Goal: Entertainment & Leisure: Consume media (video, audio)

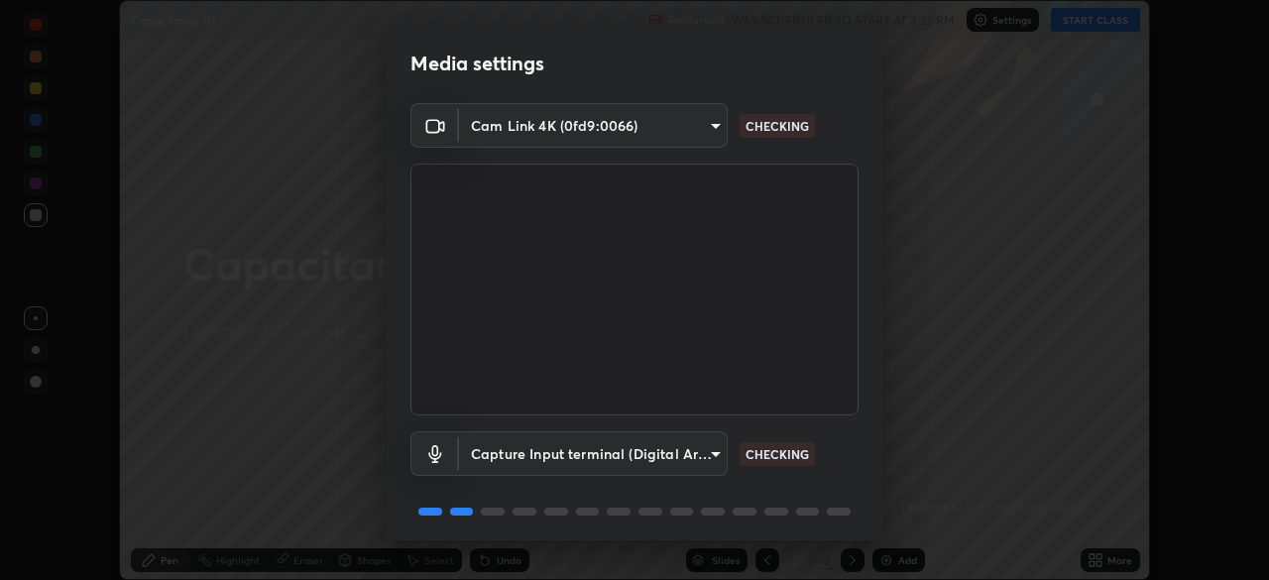
scroll to position [70, 0]
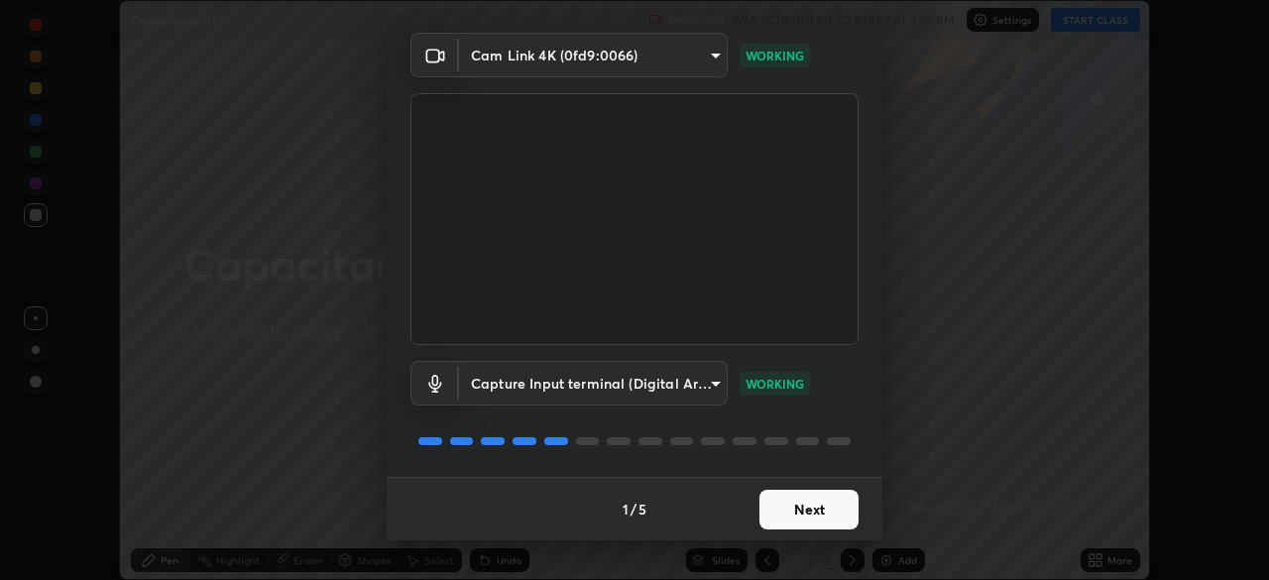
click at [825, 507] on button "Next" at bounding box center [809, 510] width 99 height 40
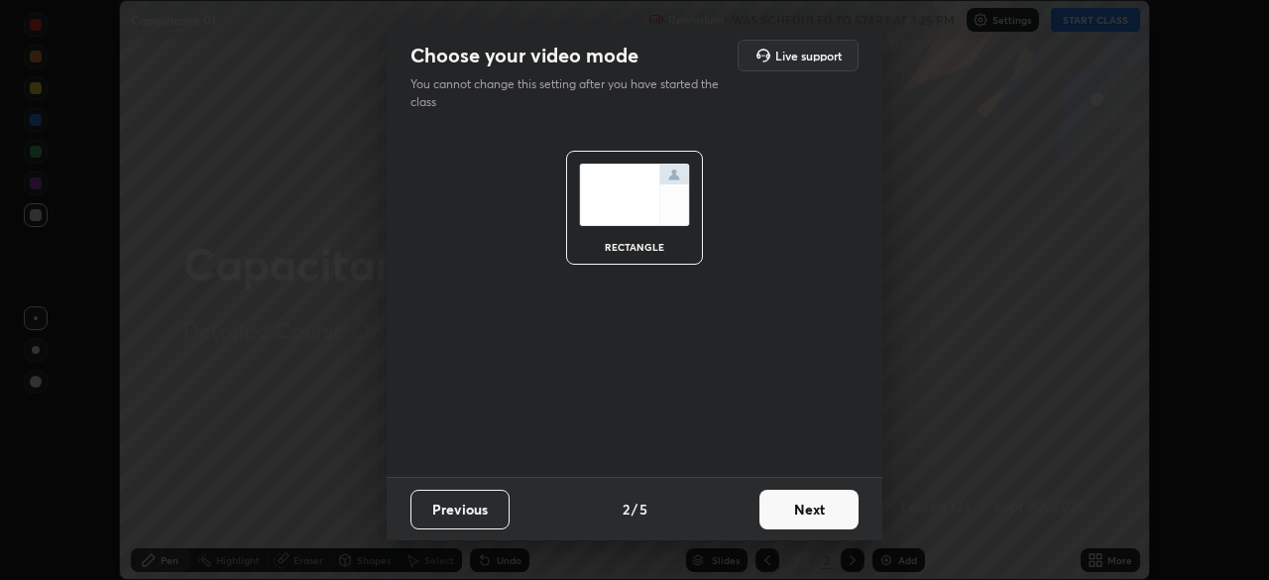
scroll to position [0, 0]
click at [826, 513] on button "Next" at bounding box center [809, 510] width 99 height 40
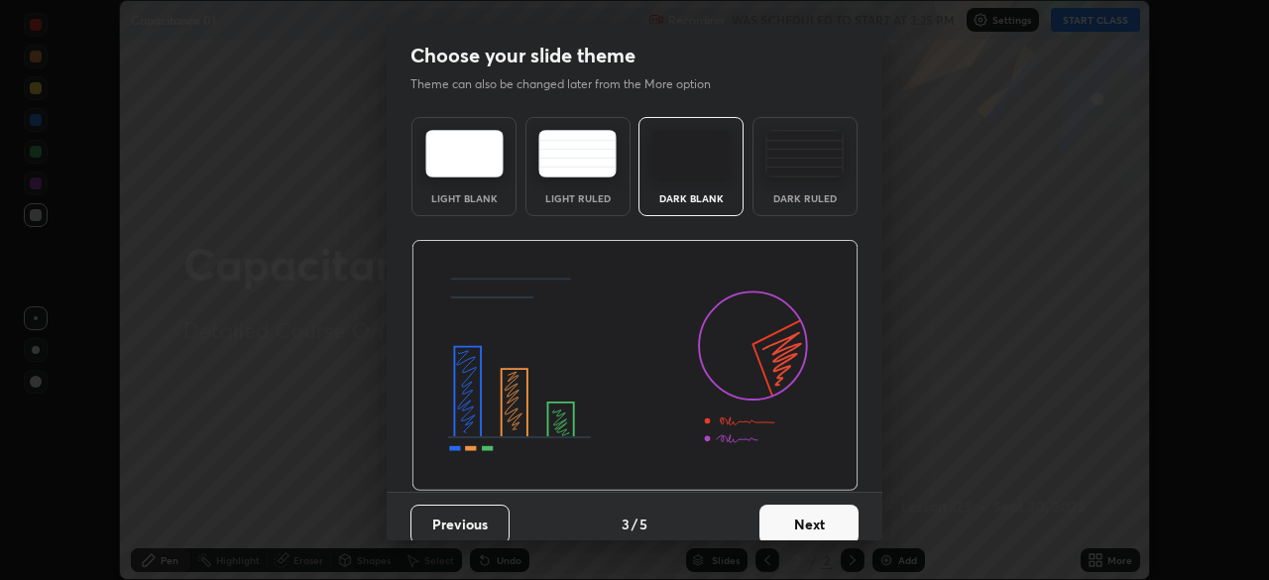
click at [811, 522] on button "Next" at bounding box center [809, 525] width 99 height 40
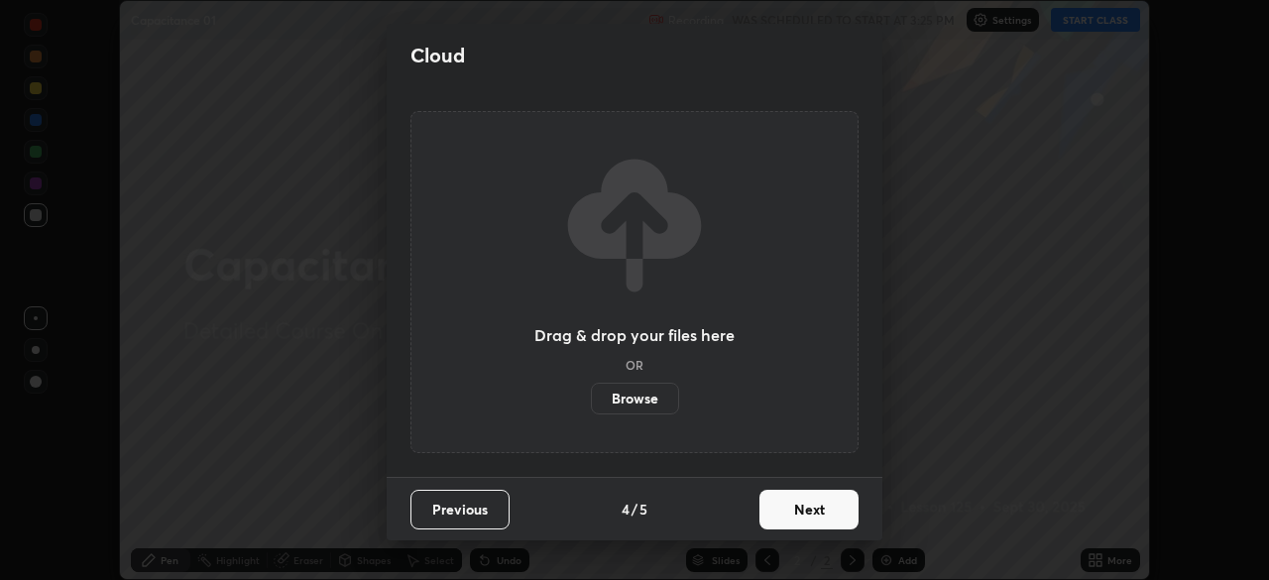
click at [815, 521] on button "Next" at bounding box center [809, 510] width 99 height 40
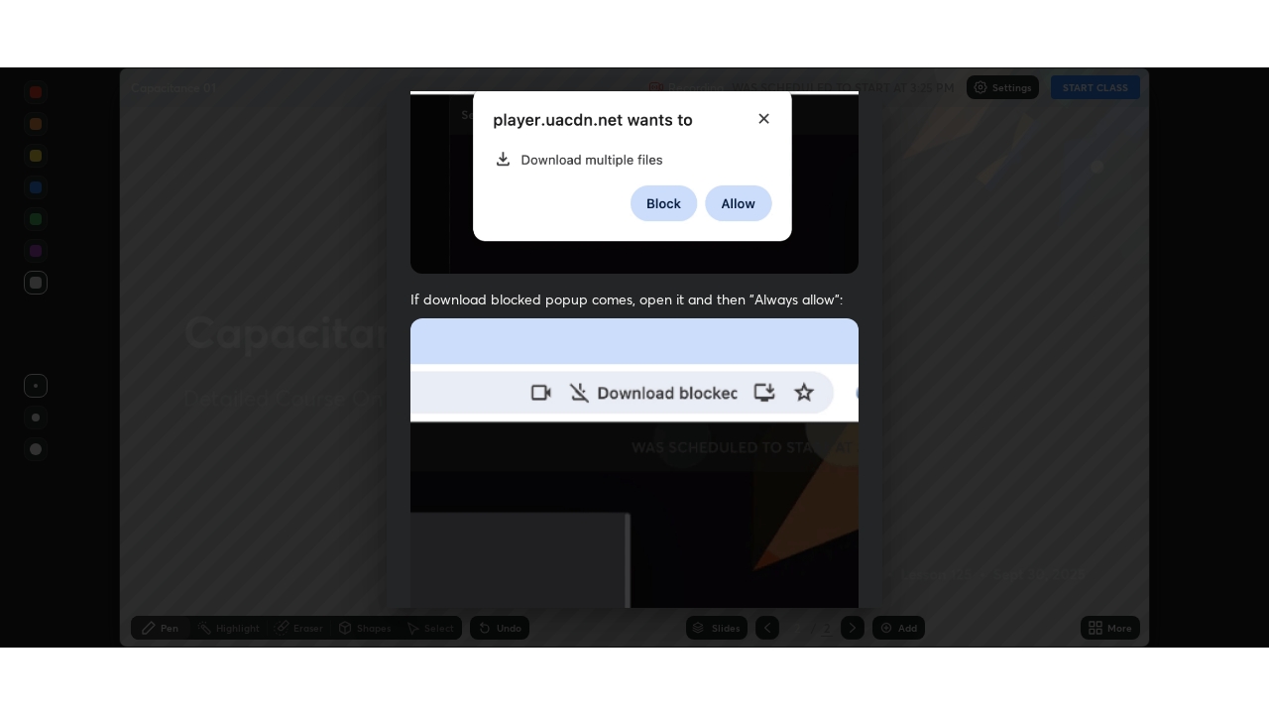
scroll to position [475, 0]
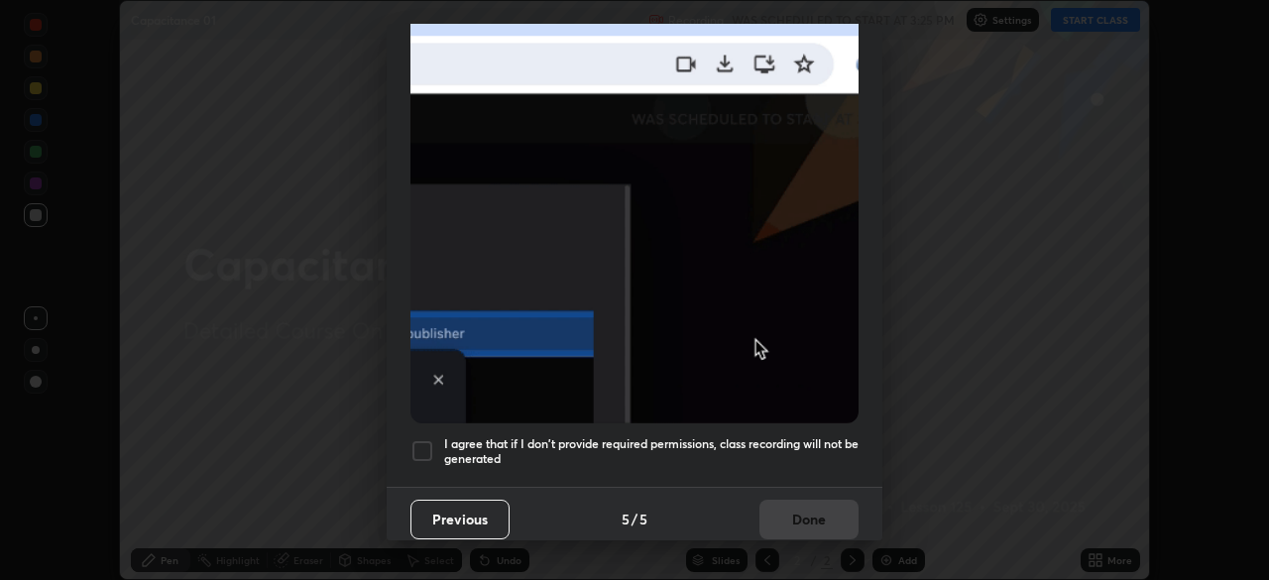
click at [428, 442] on div at bounding box center [423, 451] width 24 height 24
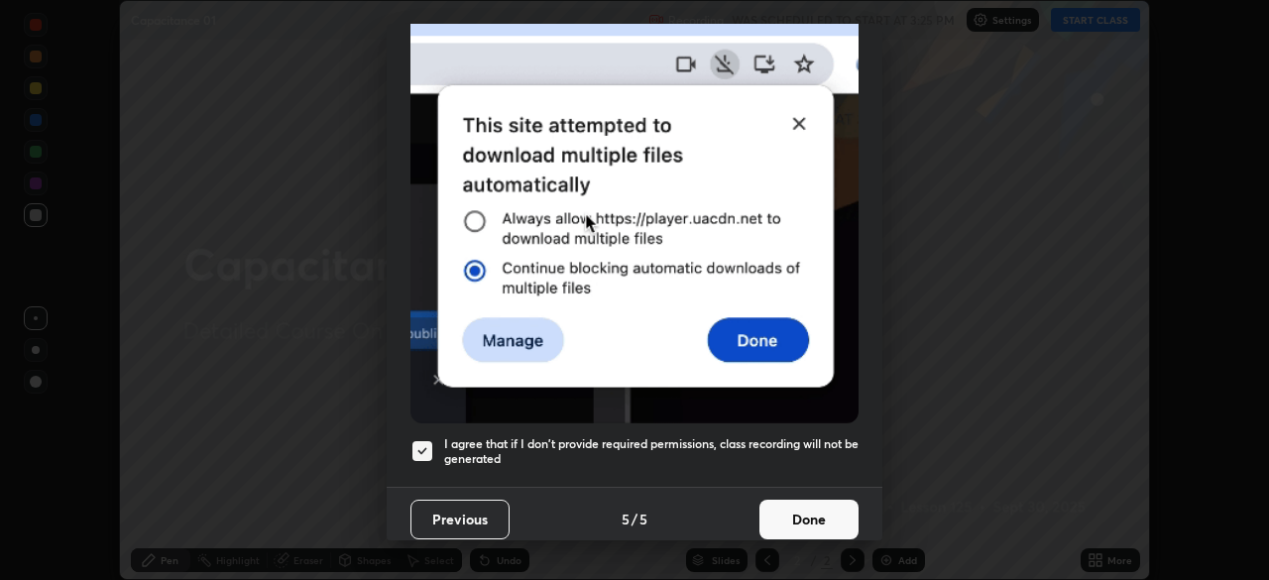
click at [801, 503] on button "Done" at bounding box center [809, 520] width 99 height 40
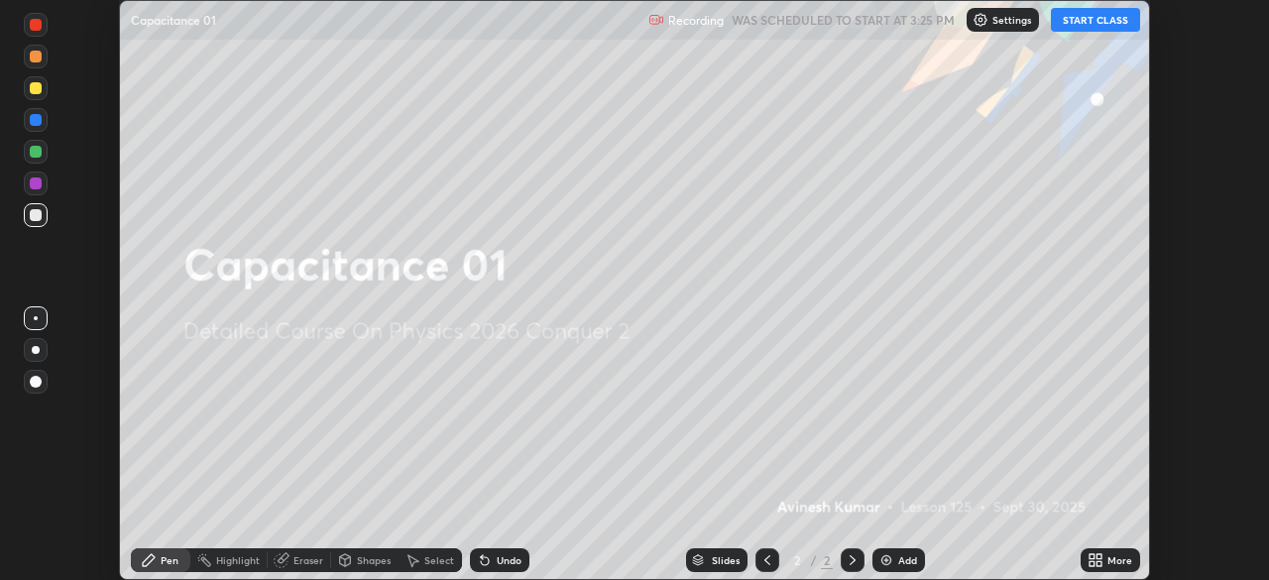
click at [1094, 23] on button "START CLASS" at bounding box center [1095, 20] width 89 height 24
click at [886, 567] on img at bounding box center [887, 560] width 16 height 16
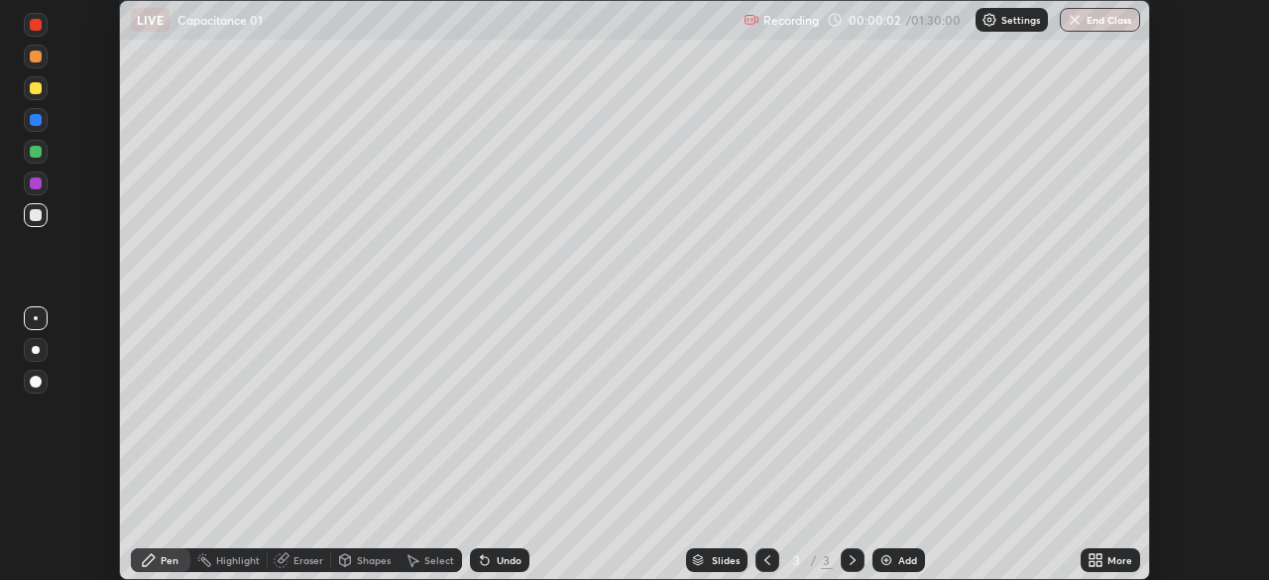
click at [1098, 560] on icon at bounding box center [1096, 560] width 16 height 16
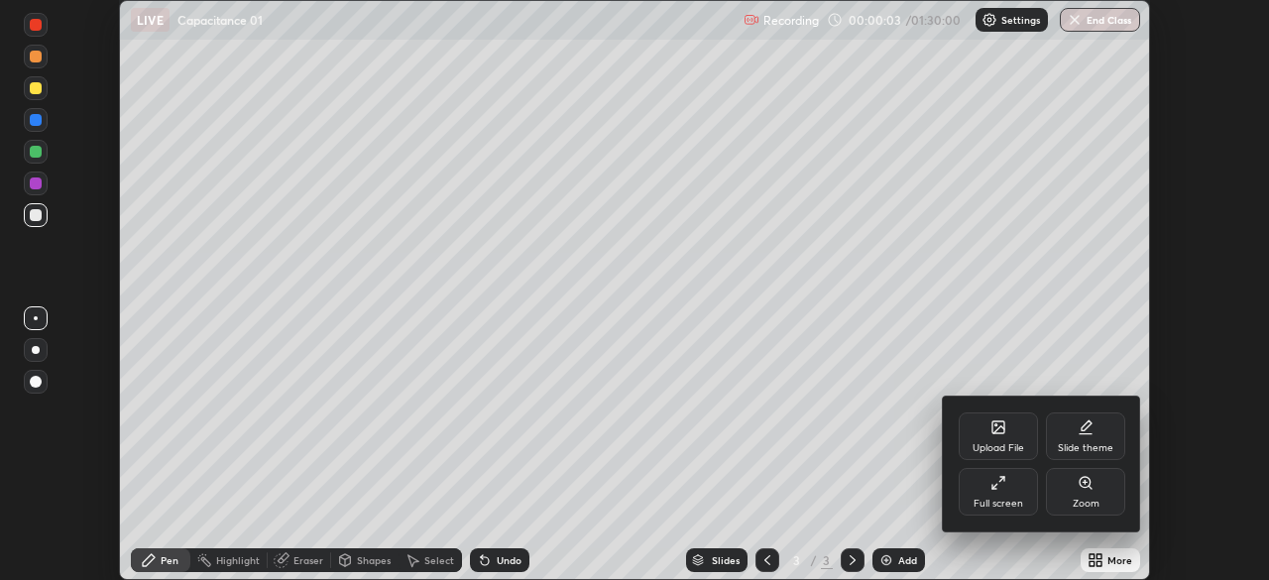
click at [1002, 487] on icon at bounding box center [999, 483] width 16 height 16
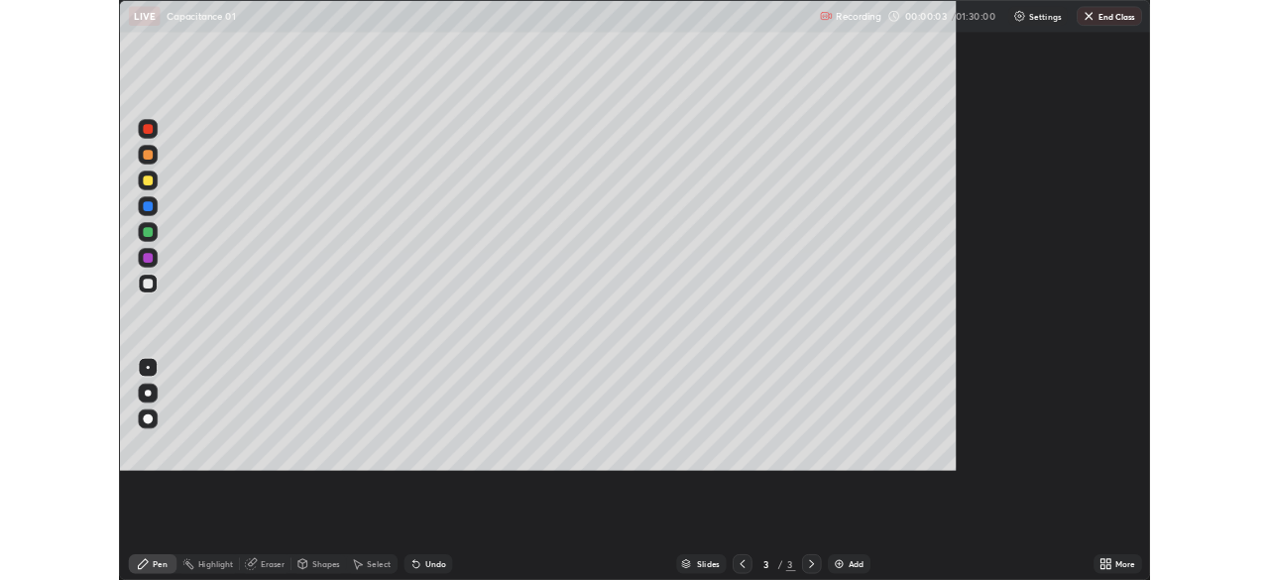
scroll to position [714, 1269]
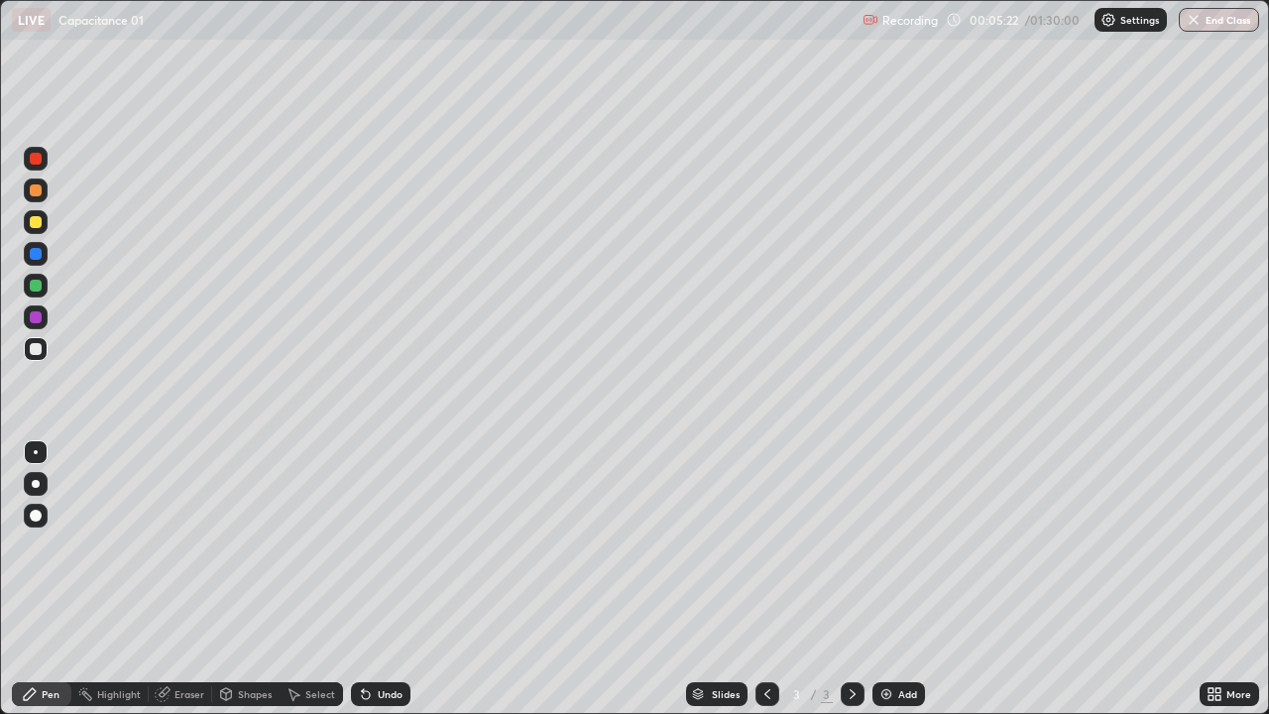
click at [883, 579] on img at bounding box center [887, 694] width 16 height 16
click at [884, 579] on img at bounding box center [887, 694] width 16 height 16
click at [887, 579] on img at bounding box center [887, 694] width 16 height 16
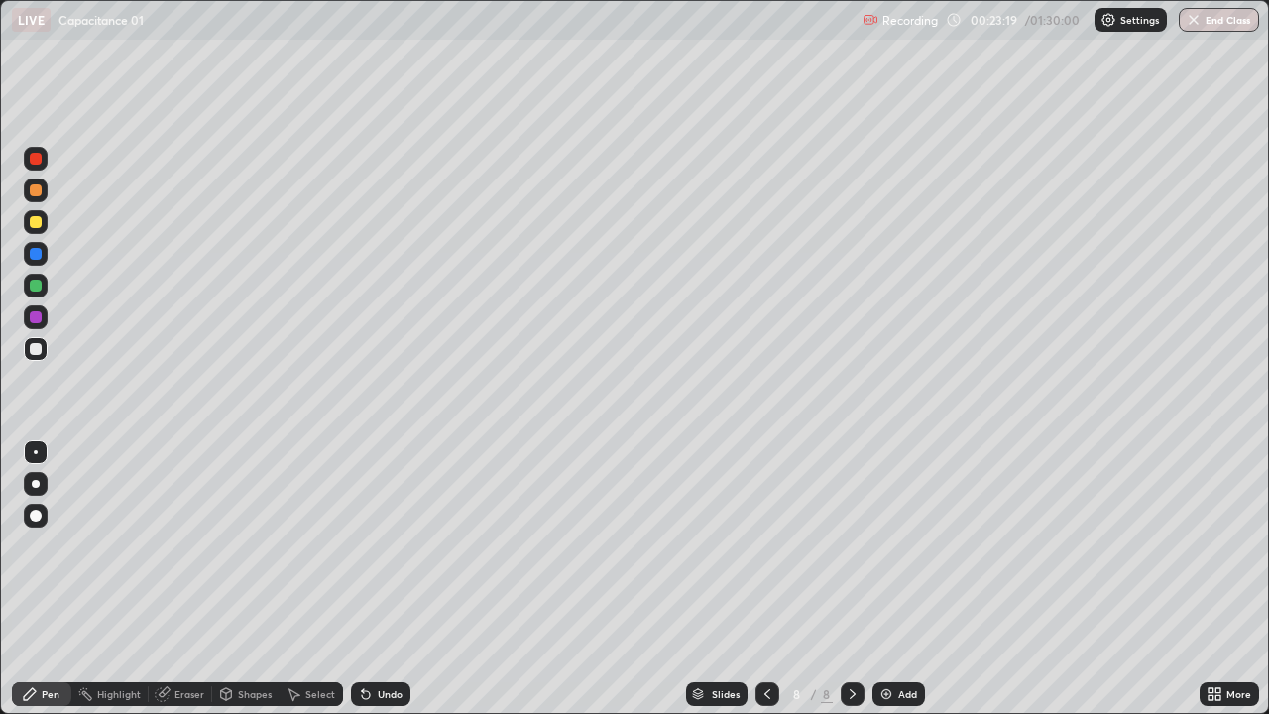
click at [36, 191] on div at bounding box center [36, 190] width 12 height 12
click at [188, 579] on div "Eraser" at bounding box center [190, 694] width 30 height 10
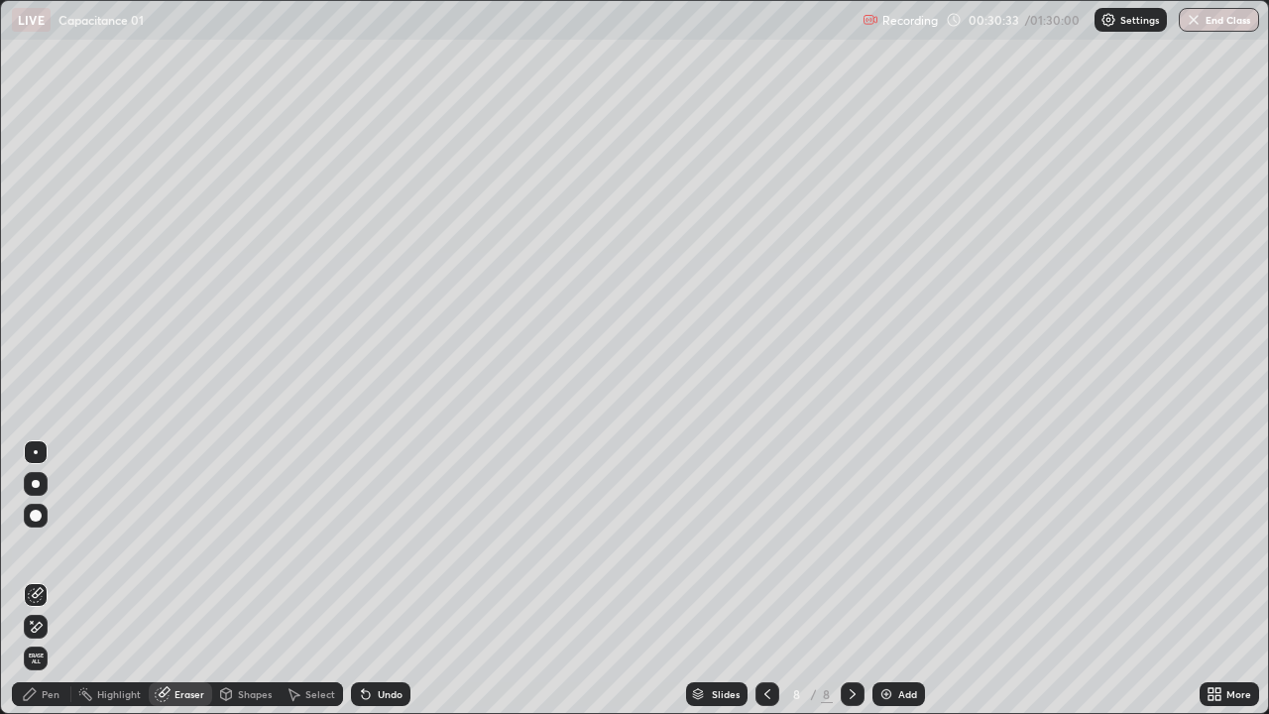
click at [57, 579] on div "Pen" at bounding box center [51, 694] width 18 height 10
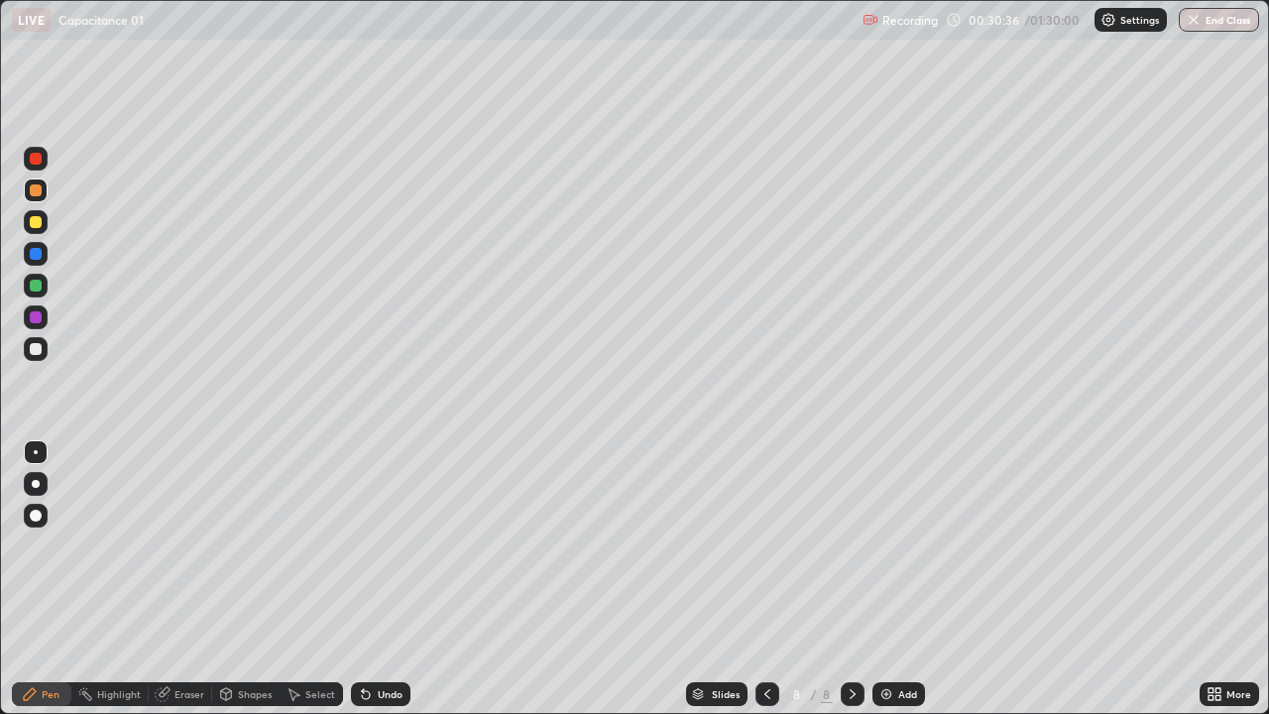
click at [41, 353] on div at bounding box center [36, 349] width 24 height 24
click at [885, 579] on img at bounding box center [887, 694] width 16 height 16
click at [34, 286] on div at bounding box center [36, 286] width 12 height 12
click at [884, 579] on img at bounding box center [887, 694] width 16 height 16
click at [185, 579] on div "Eraser" at bounding box center [190, 694] width 30 height 10
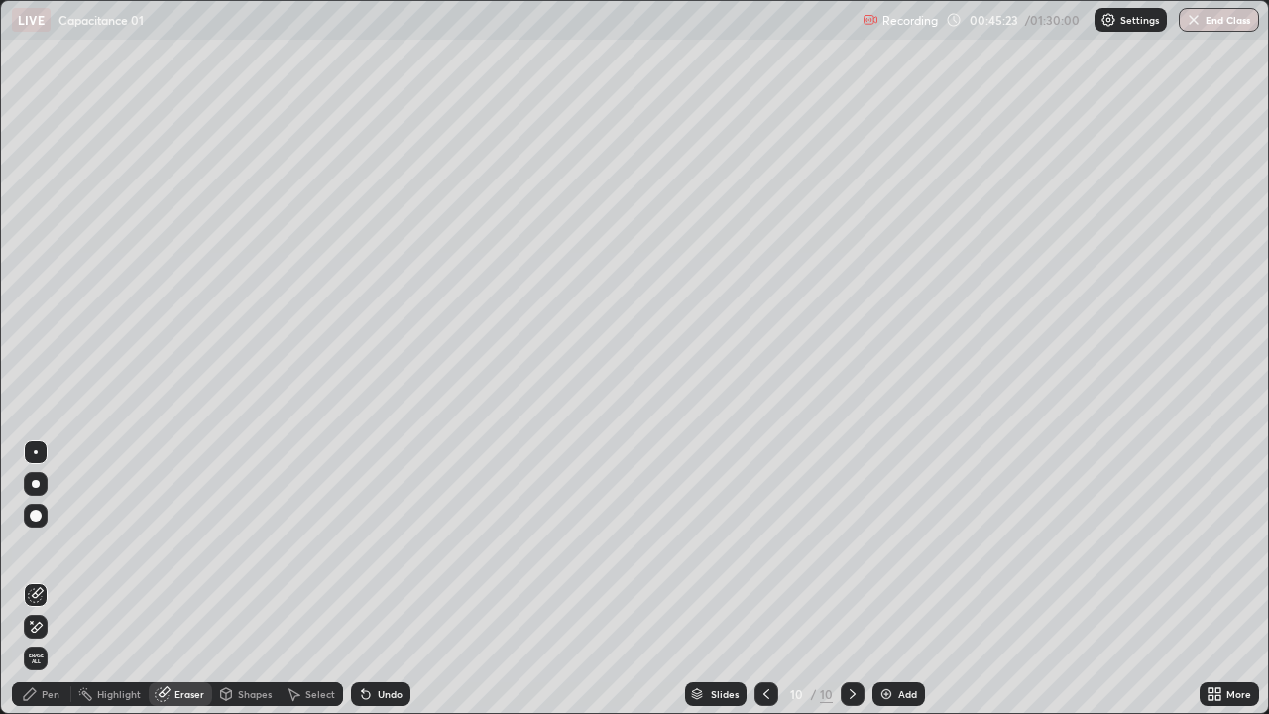
click at [193, 579] on div "Eraser" at bounding box center [190, 694] width 30 height 10
click at [46, 579] on div "Pen" at bounding box center [51, 694] width 18 height 10
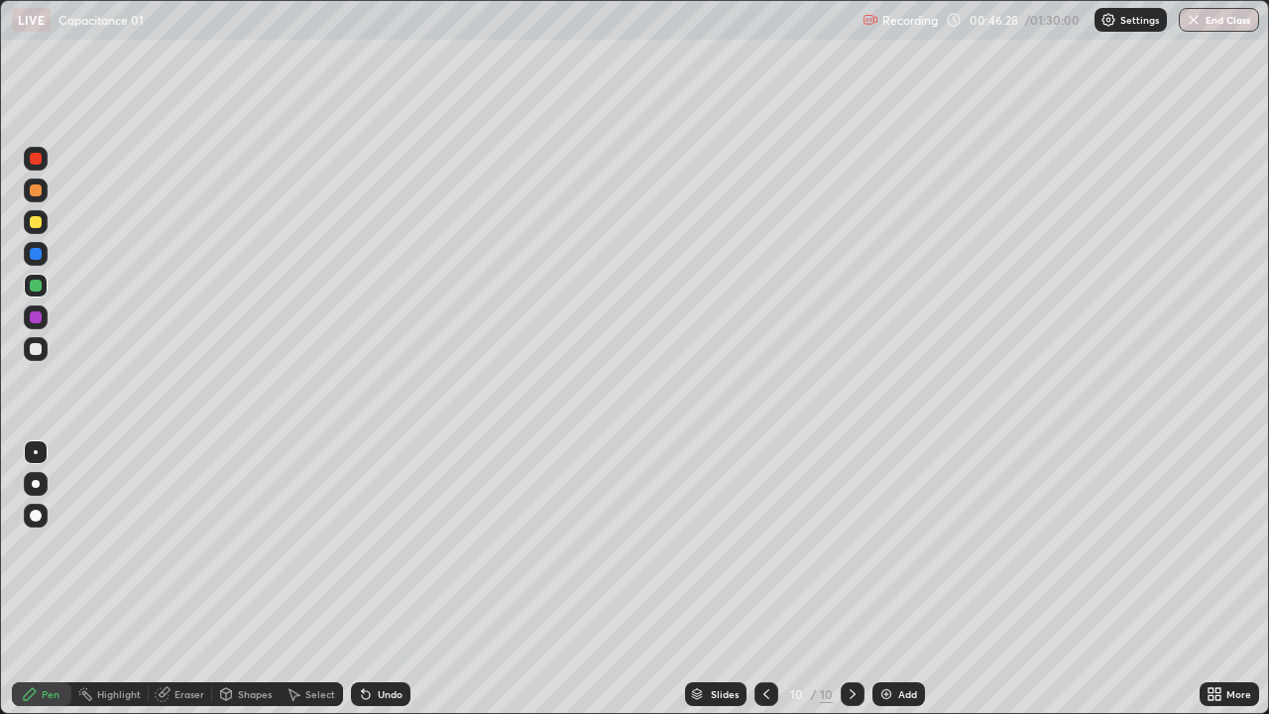
click at [35, 195] on div at bounding box center [36, 190] width 12 height 12
click at [188, 579] on div "Eraser" at bounding box center [190, 694] width 30 height 10
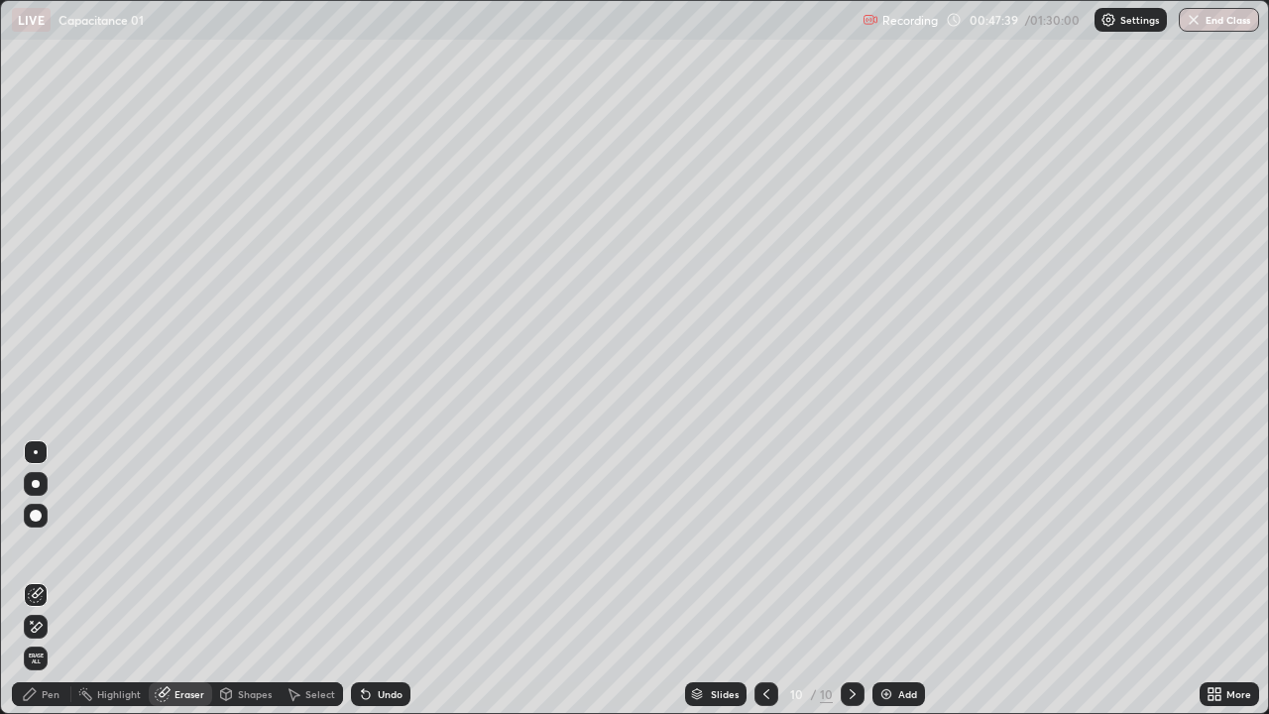
click at [61, 579] on div "Pen" at bounding box center [42, 694] width 60 height 24
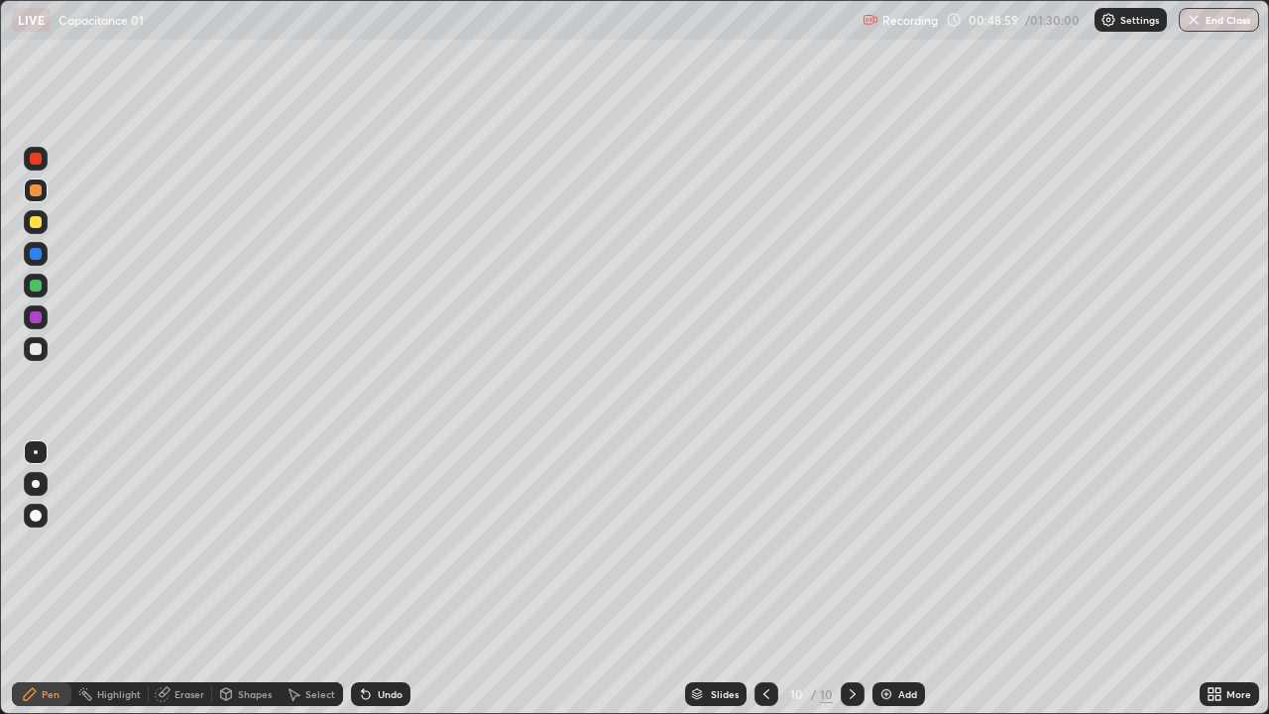
click at [41, 291] on div at bounding box center [36, 286] width 24 height 24
click at [884, 579] on img at bounding box center [887, 694] width 16 height 16
click at [37, 318] on div at bounding box center [36, 317] width 12 height 12
click at [175, 579] on div "Eraser" at bounding box center [190, 694] width 30 height 10
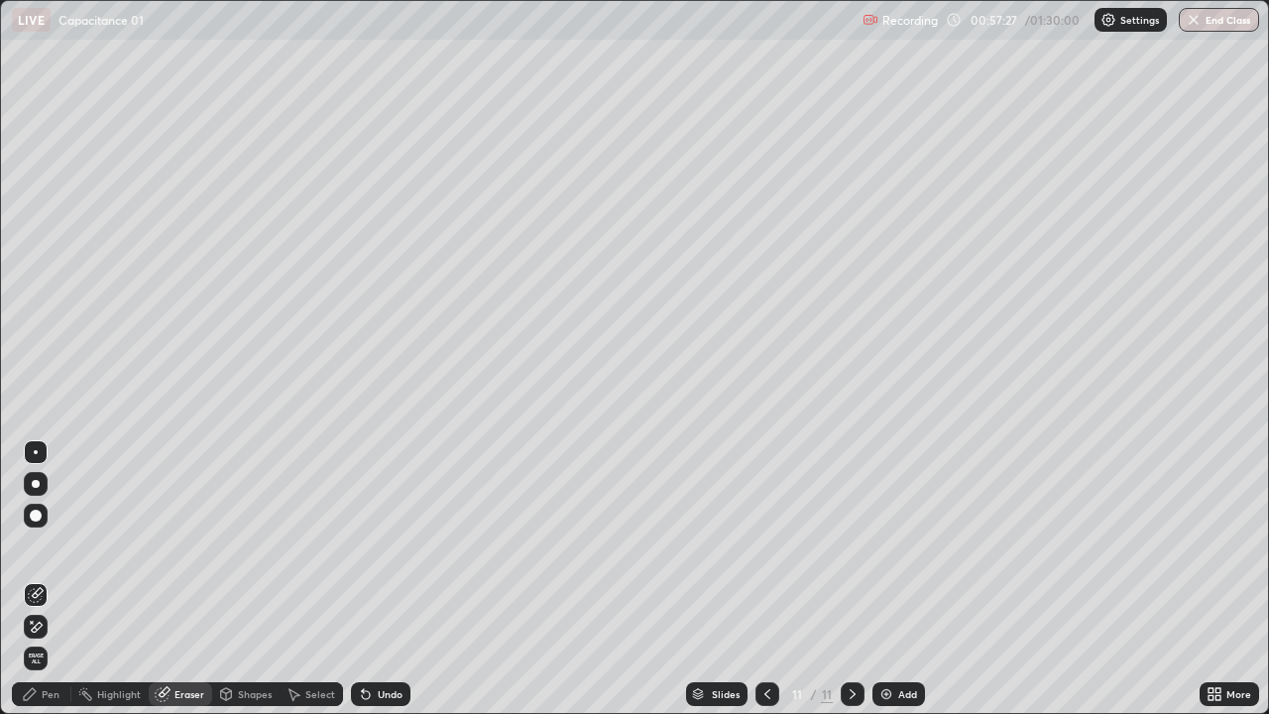
click at [46, 579] on div "Pen" at bounding box center [51, 694] width 18 height 10
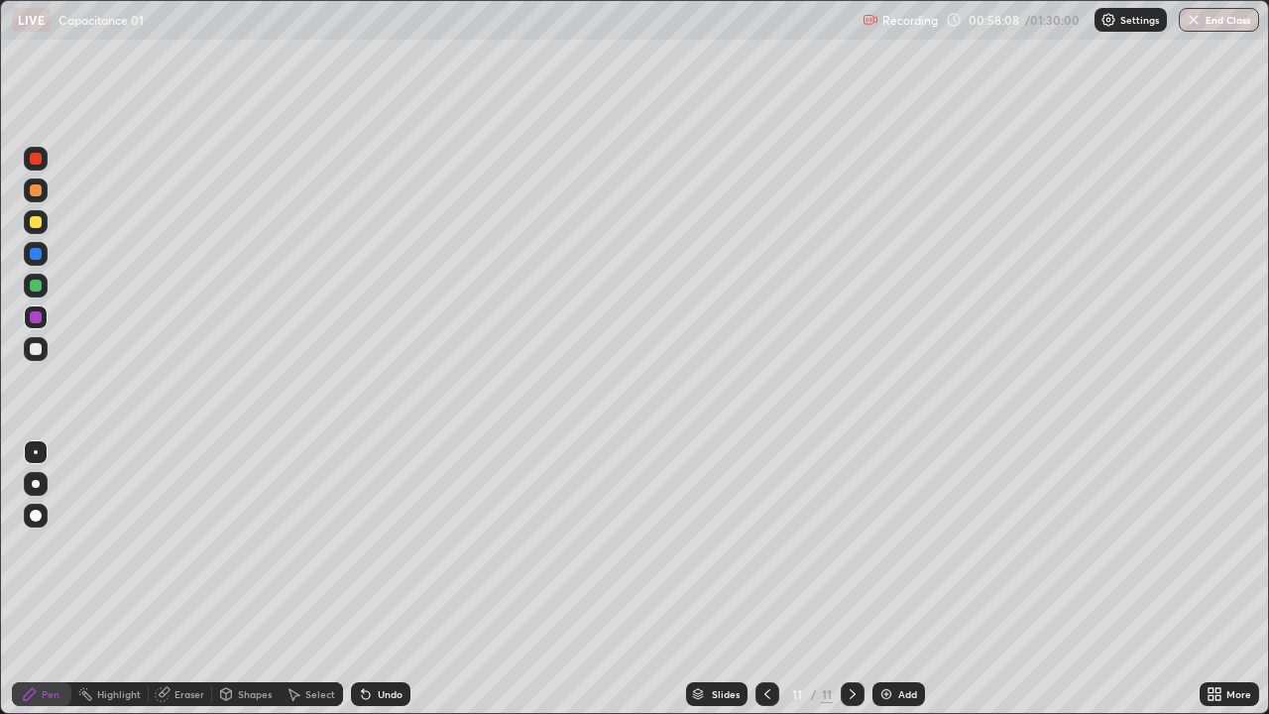
click at [38, 194] on div at bounding box center [36, 190] width 12 height 12
click at [887, 579] on img at bounding box center [887, 694] width 16 height 16
click at [41, 289] on div at bounding box center [36, 286] width 12 height 12
click at [34, 317] on div at bounding box center [36, 317] width 12 height 12
click at [35, 190] on div at bounding box center [36, 190] width 12 height 12
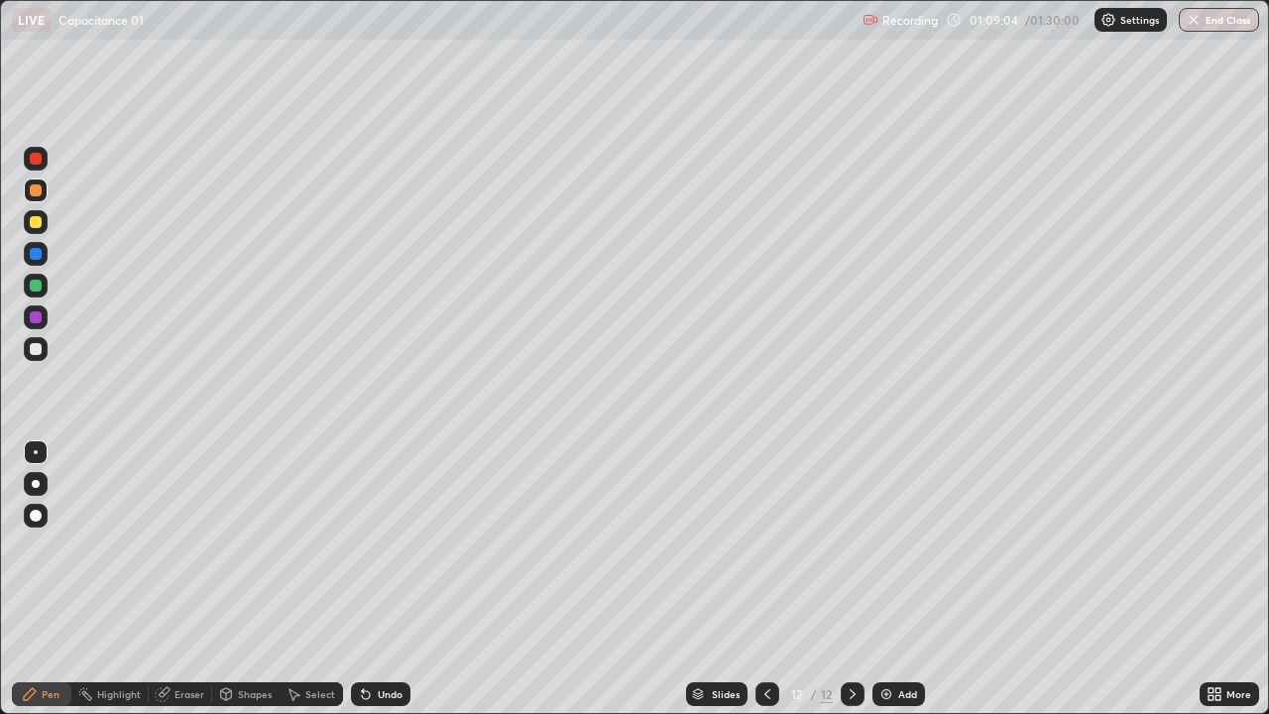
click at [37, 285] on div at bounding box center [36, 286] width 12 height 12
click at [39, 223] on div at bounding box center [36, 222] width 12 height 12
click at [35, 349] on div at bounding box center [36, 349] width 12 height 12
click at [1216, 23] on button "End Class" at bounding box center [1219, 20] width 80 height 24
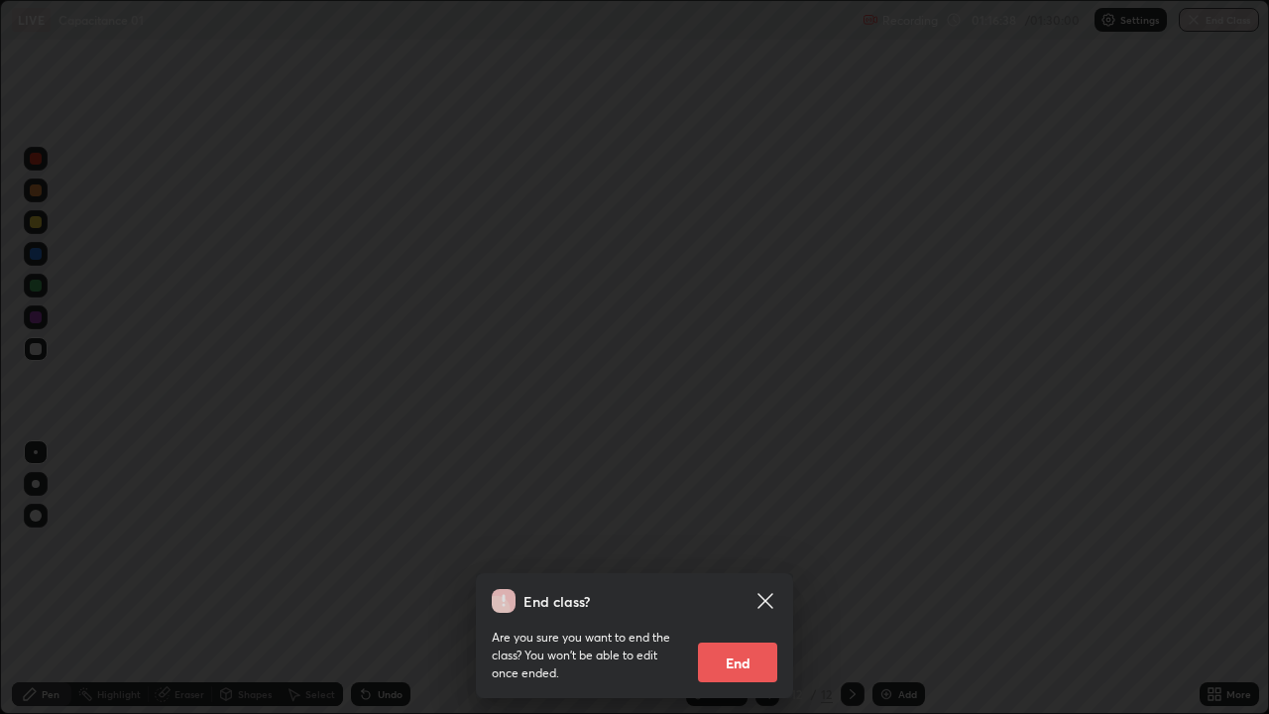
click at [739, 579] on button "End" at bounding box center [737, 663] width 79 height 40
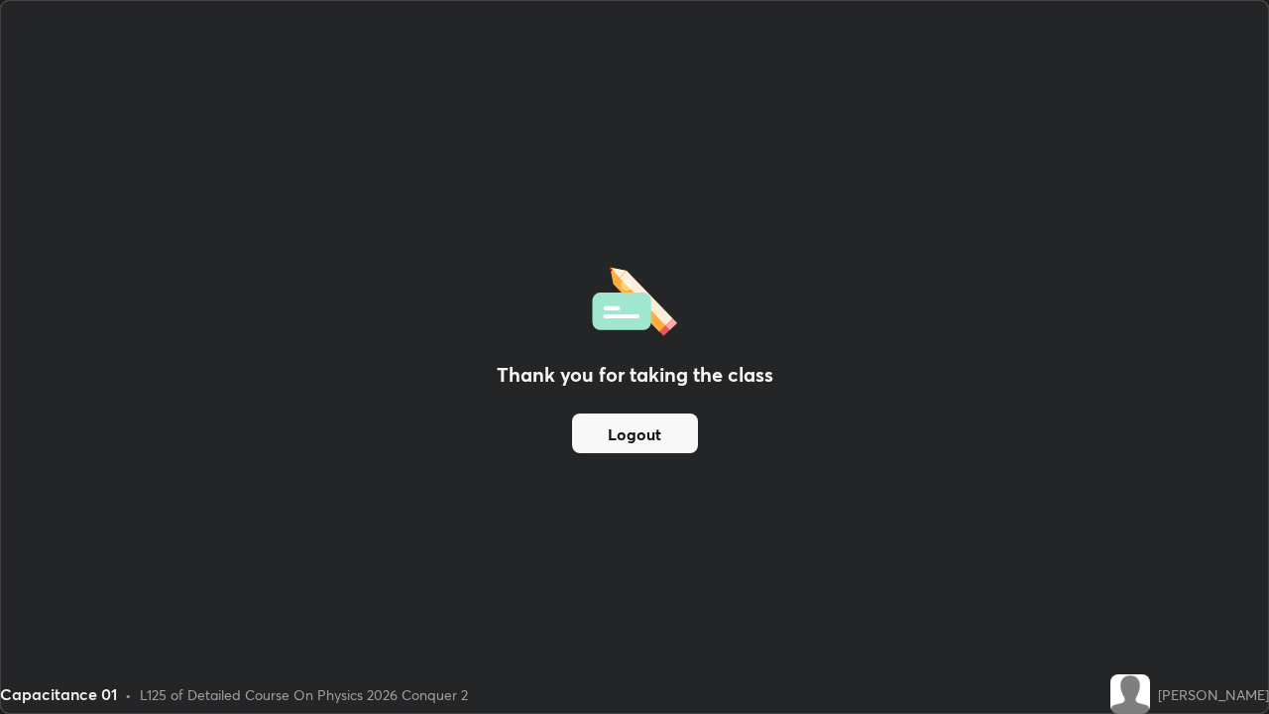
click at [669, 437] on button "Logout" at bounding box center [635, 434] width 126 height 40
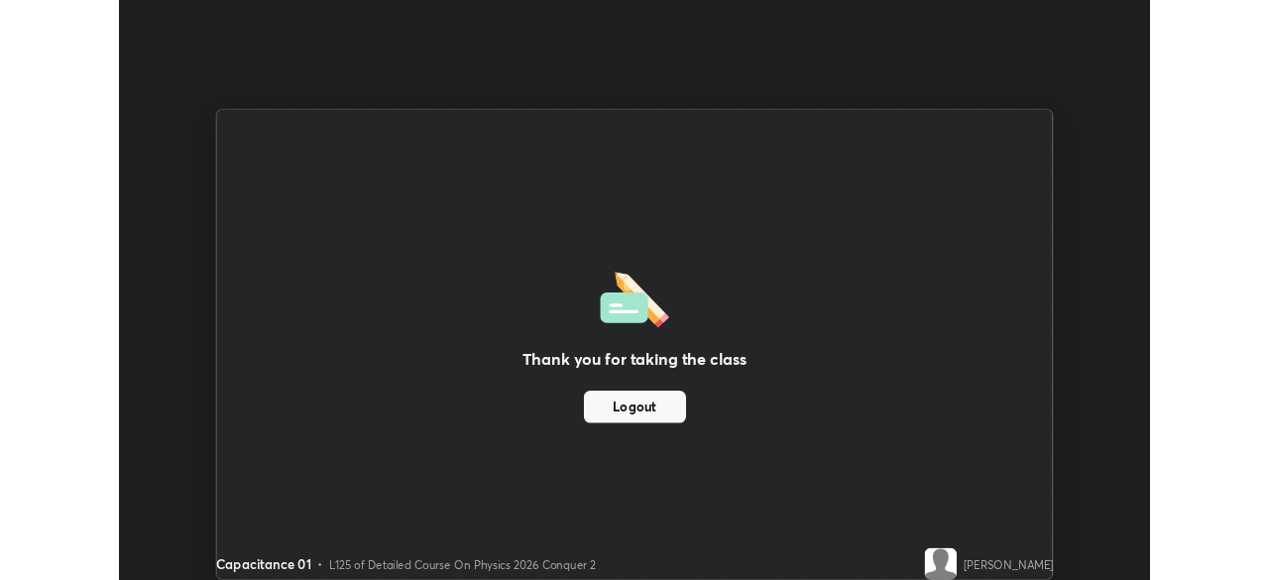
scroll to position [98590, 97901]
